Goal: Navigation & Orientation: Find specific page/section

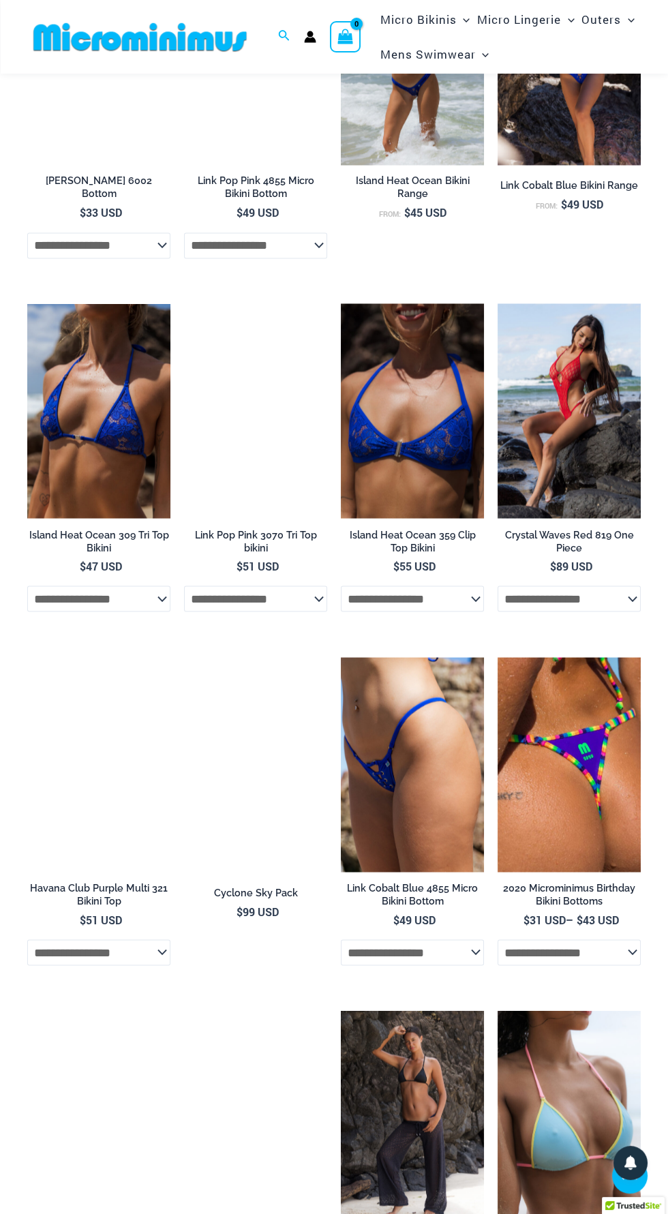
scroll to position [3479, 0]
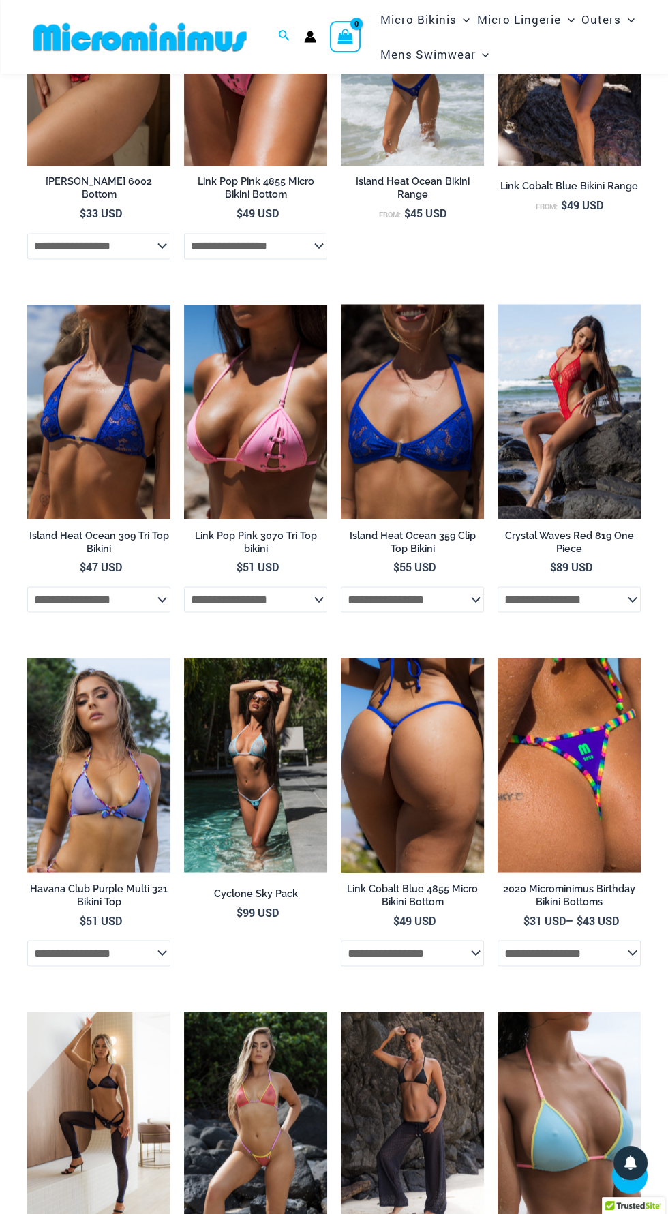
click at [433, 837] on img at bounding box center [412, 765] width 143 height 215
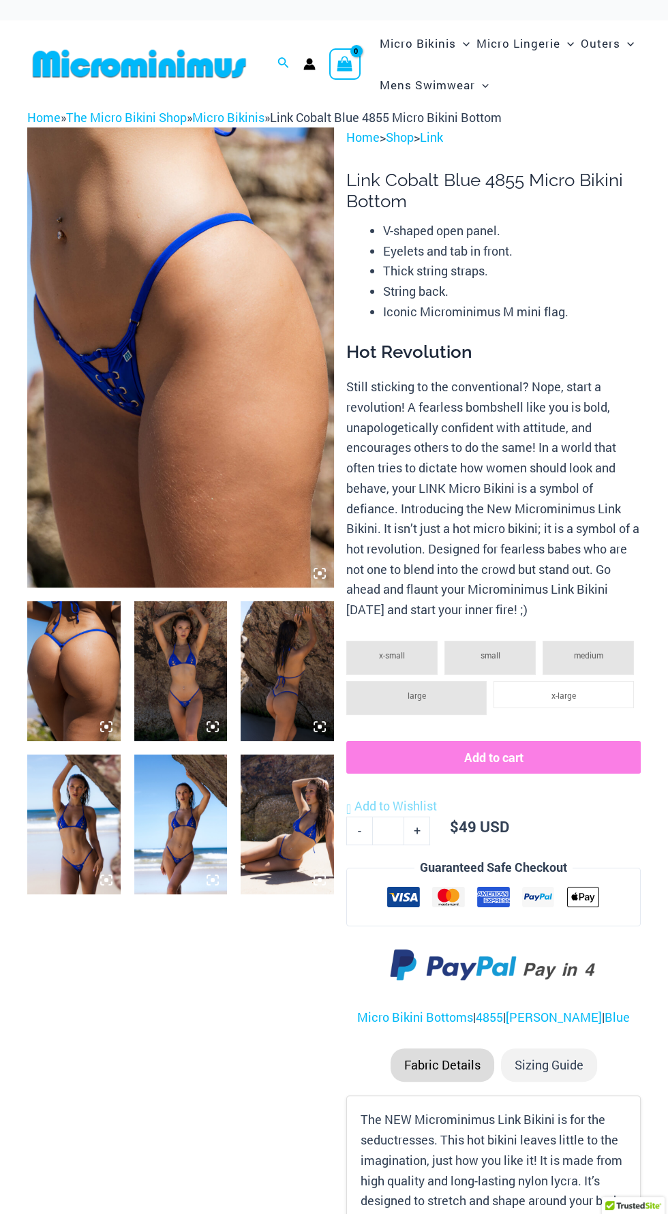
click at [191, 671] on img at bounding box center [180, 671] width 93 height 140
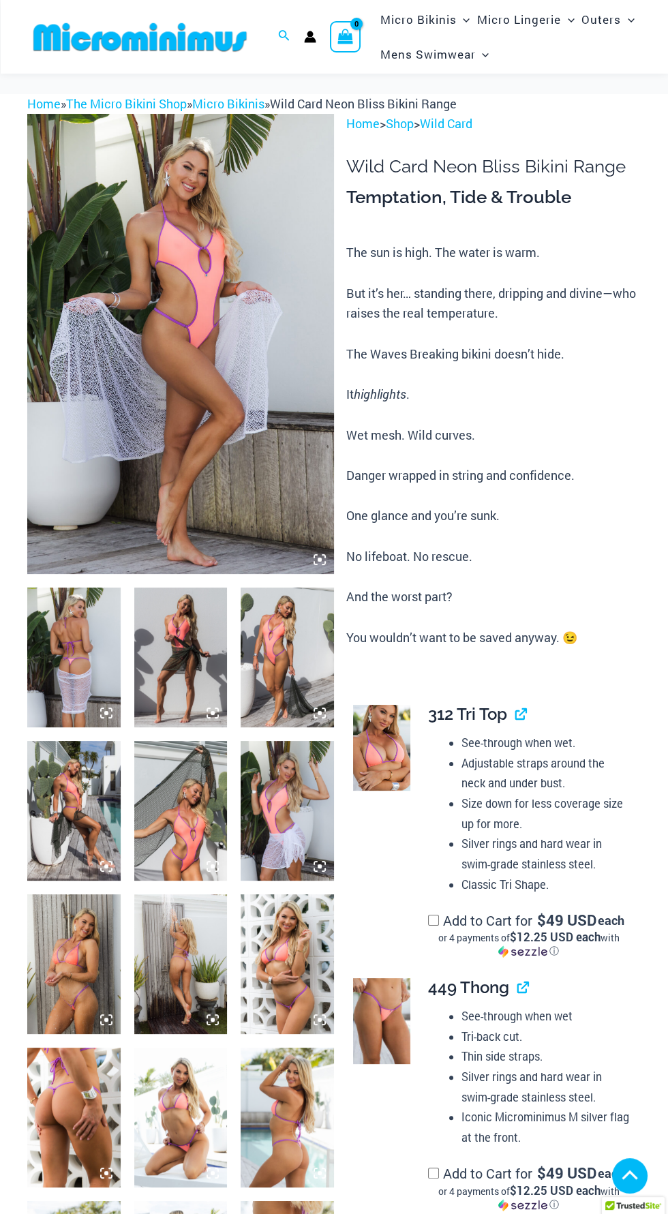
scroll to position [4295, 0]
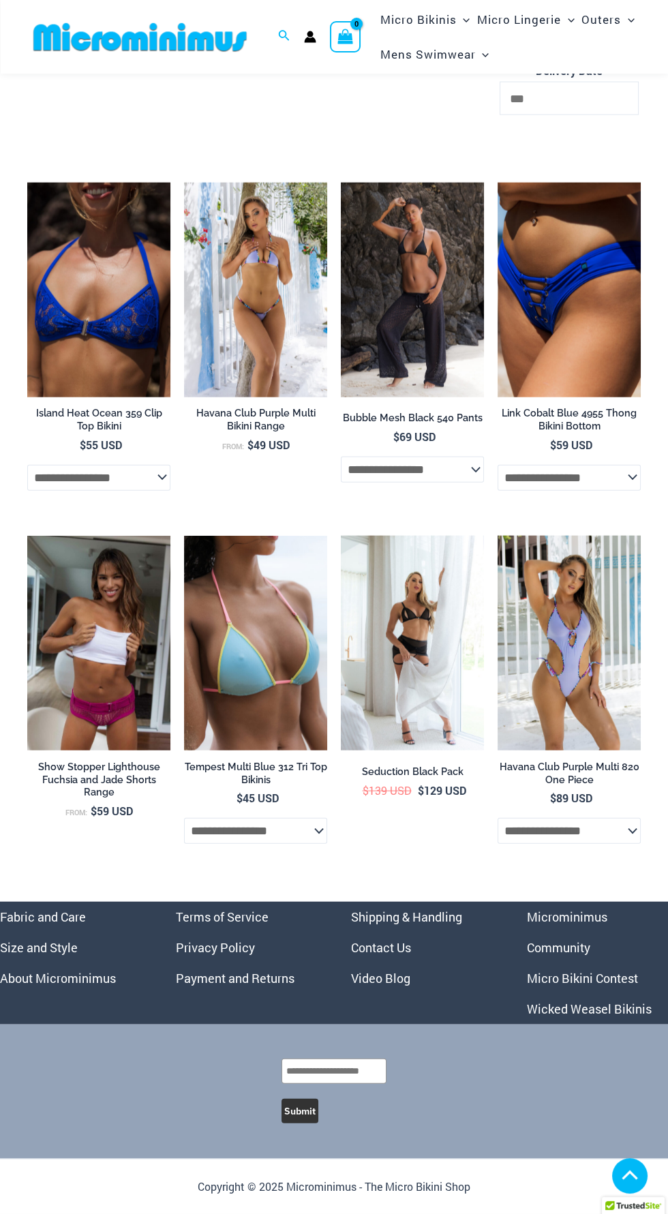
click at [624, 972] on link "Micro Bikini Contest" at bounding box center [582, 978] width 111 height 16
